Goal: Information Seeking & Learning: Understand process/instructions

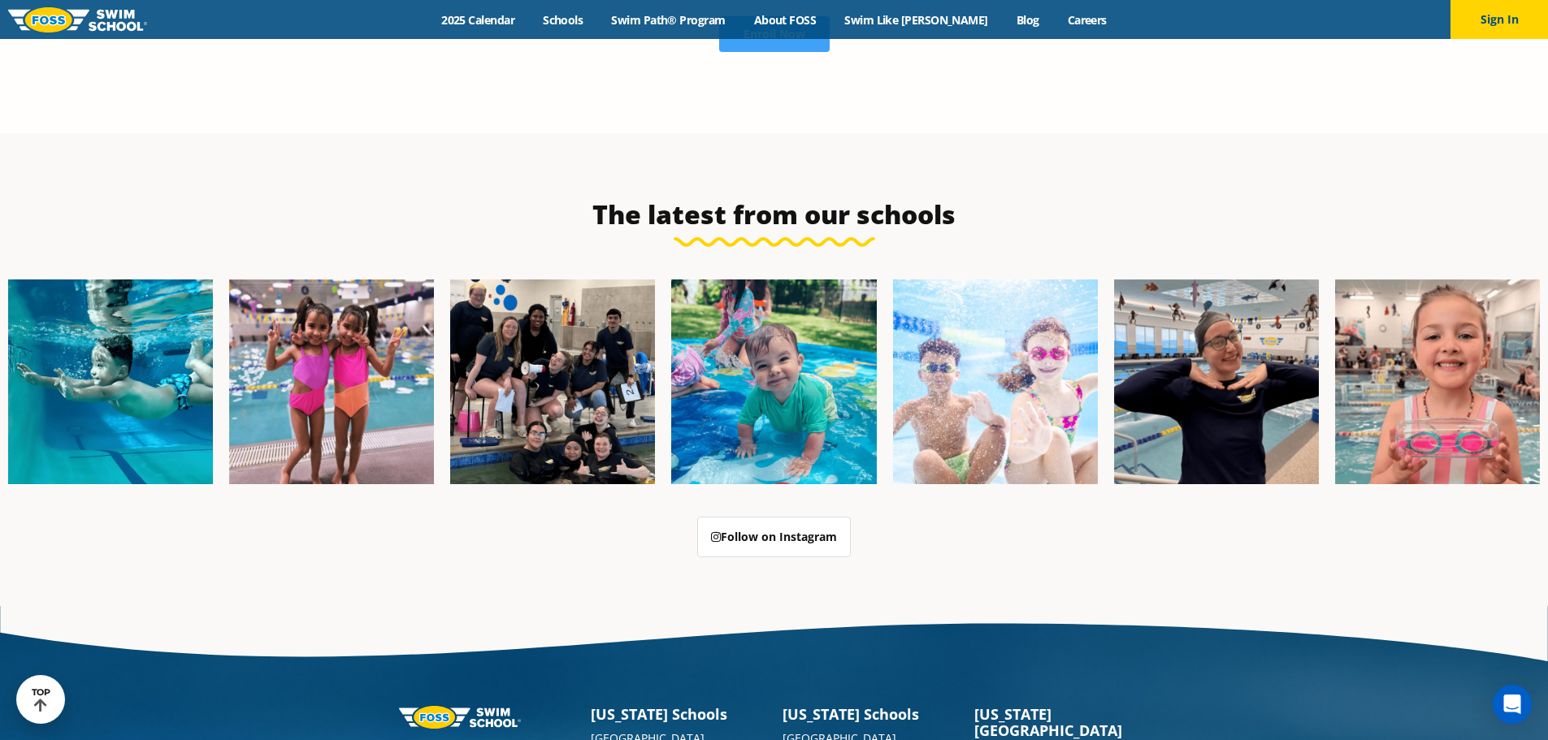
scroll to position [4187, 0]
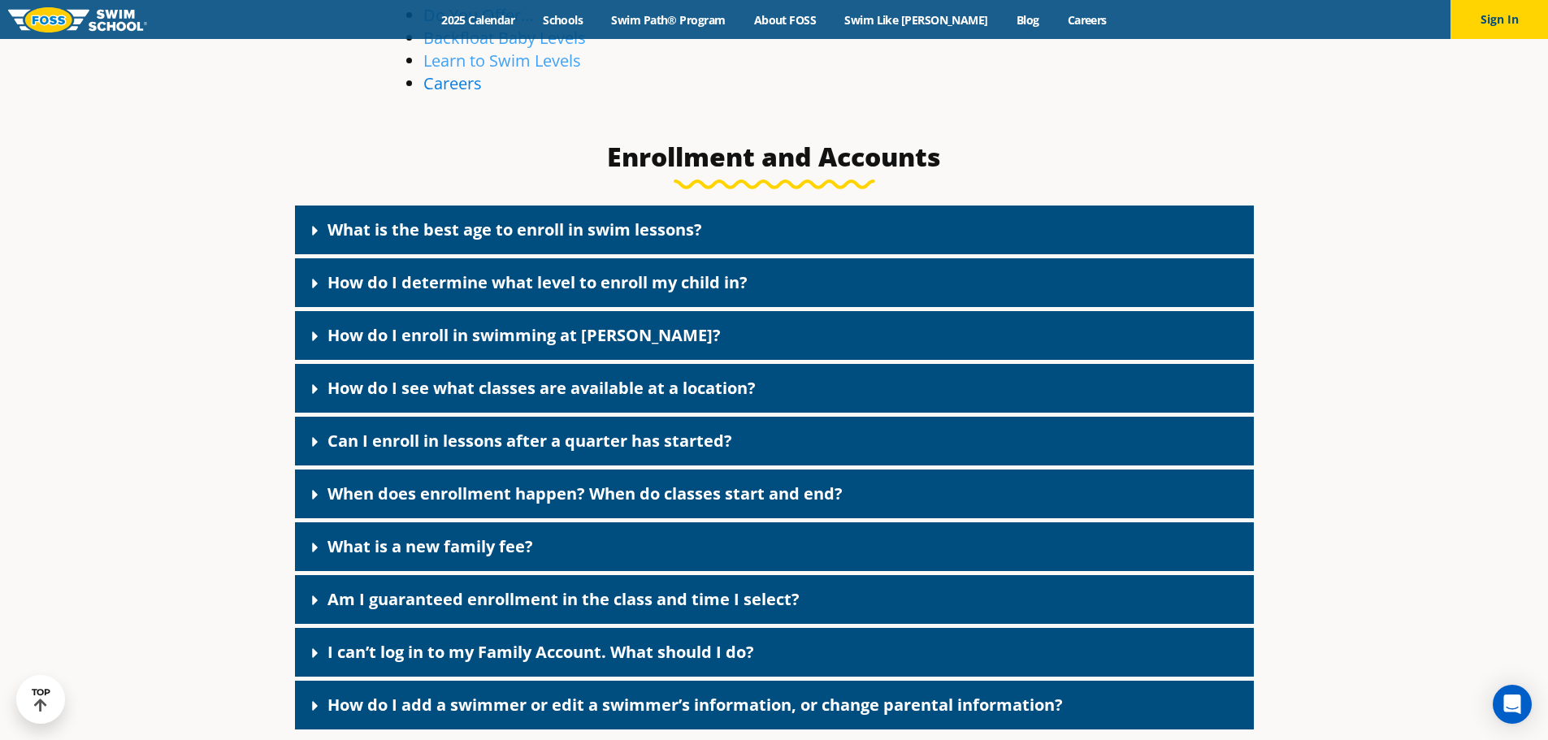
scroll to position [731, 0]
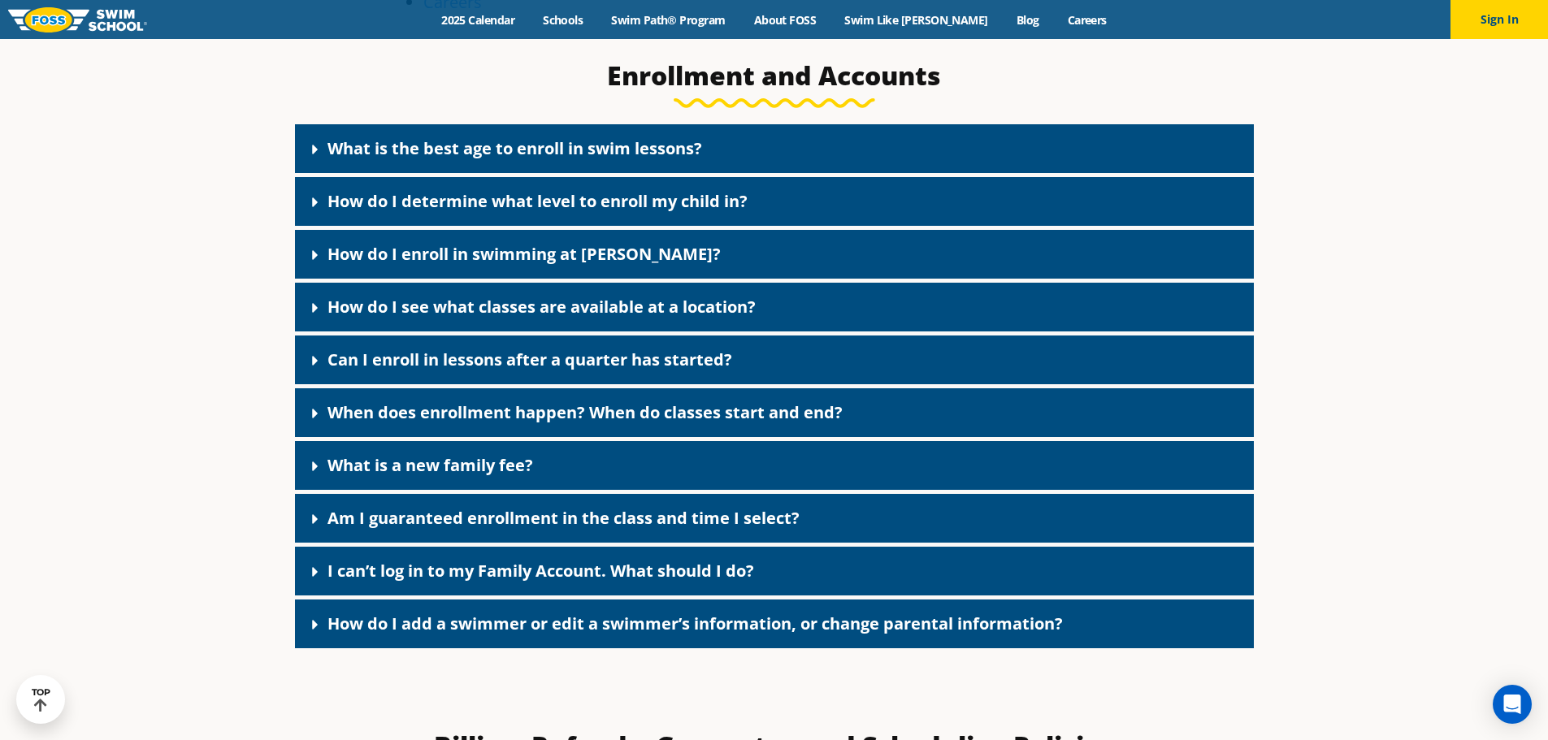
click at [432, 203] on link "How do I determine what level to enroll my child in?" at bounding box center [537, 201] width 420 height 22
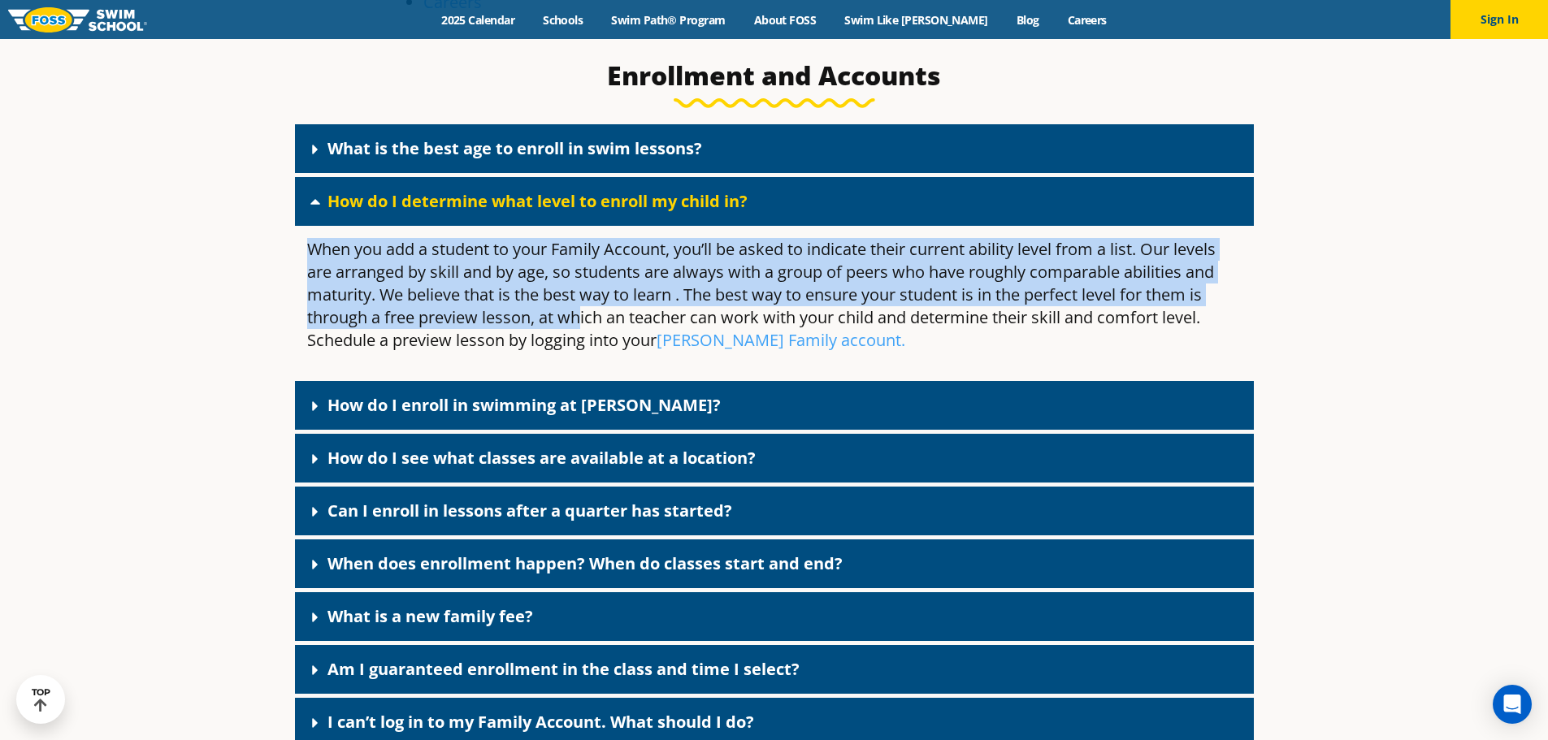
drag, startPoint x: 300, startPoint y: 250, endPoint x: 579, endPoint y: 306, distance: 285.1
click at [579, 306] on div "When you add a student to your Family Account, you’ll be asked to indicate thei…" at bounding box center [774, 301] width 959 height 151
click at [688, 291] on p "When you add a student to your Family Account, you’ll be asked to indicate thei…" at bounding box center [774, 295] width 935 height 114
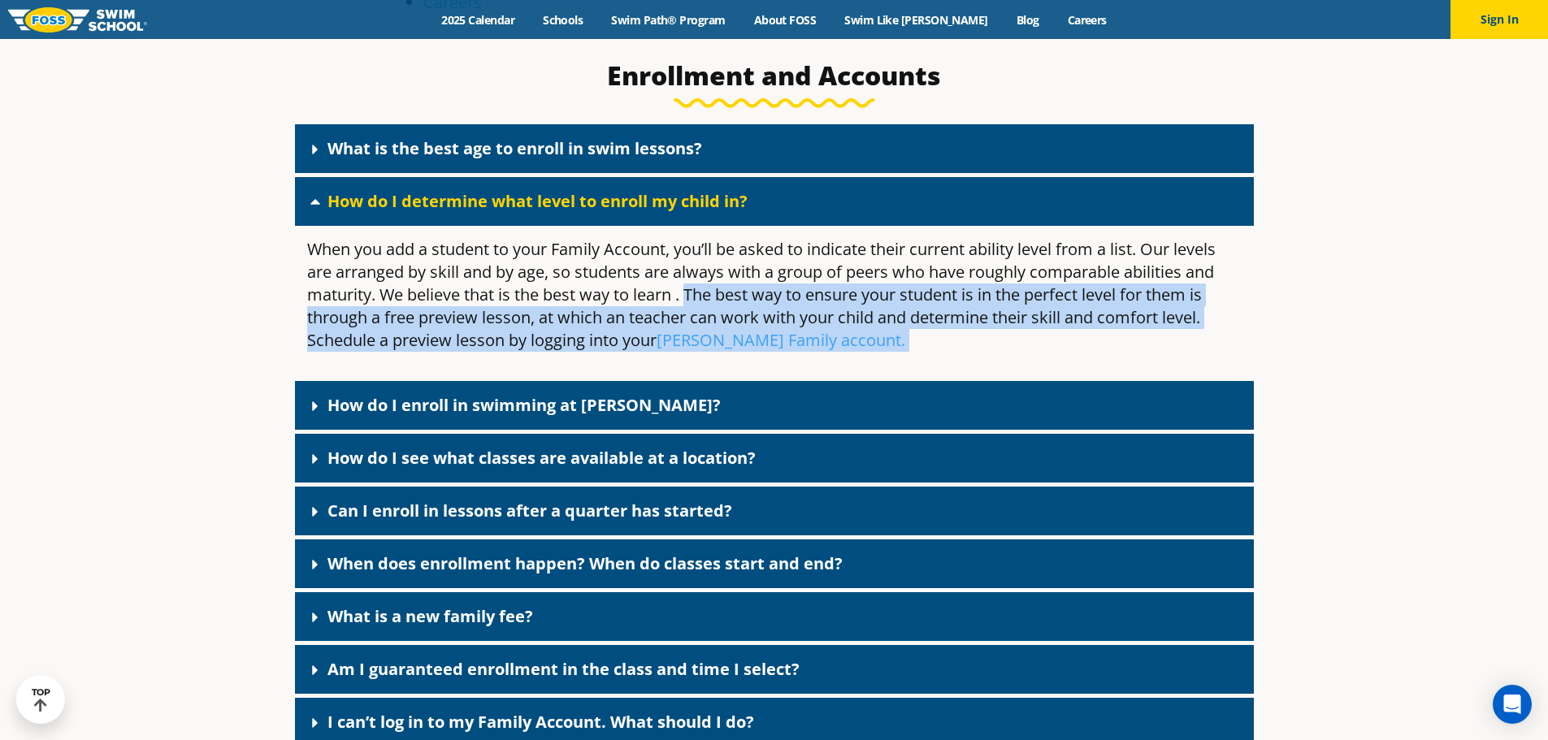
drag, startPoint x: 688, startPoint y: 291, endPoint x: 836, endPoint y: 341, distance: 156.8
click at [836, 341] on p "When you add a student to your Family Account, you’ll be asked to indicate thei…" at bounding box center [774, 295] width 935 height 114
